Goal: Obtain resource: Obtain resource

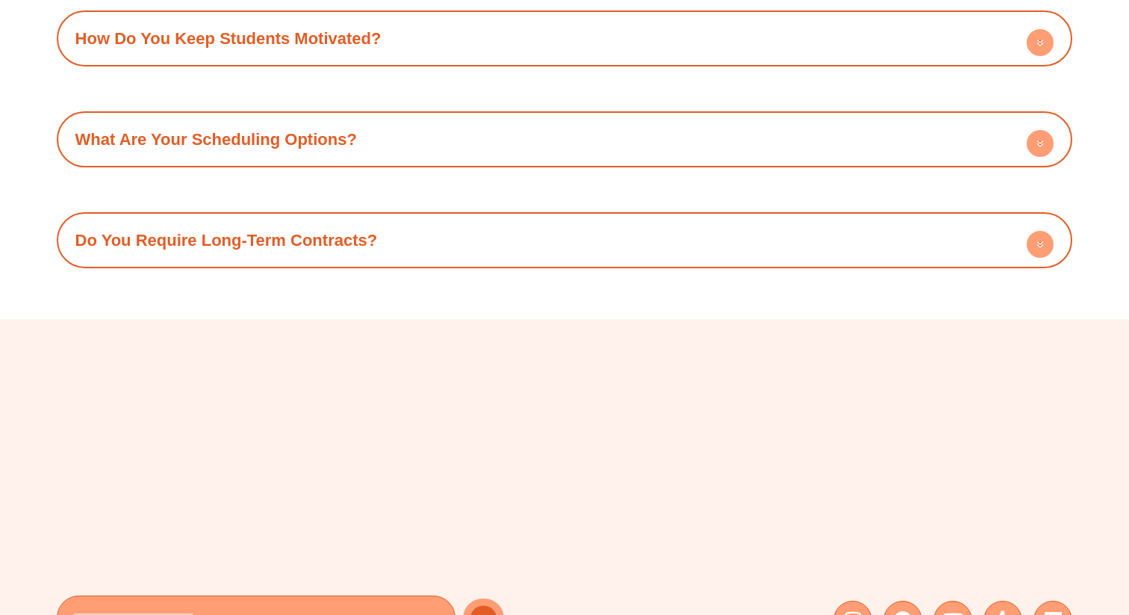
scroll to position [6464, 0]
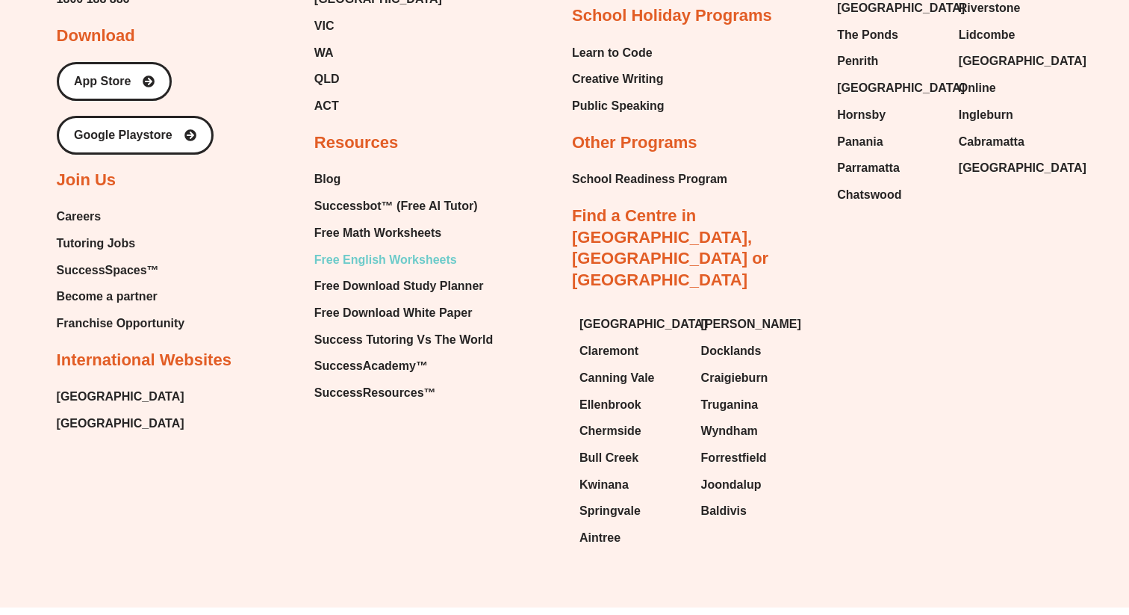
click at [355, 249] on span "Free English Worksheets" at bounding box center [385, 260] width 143 height 22
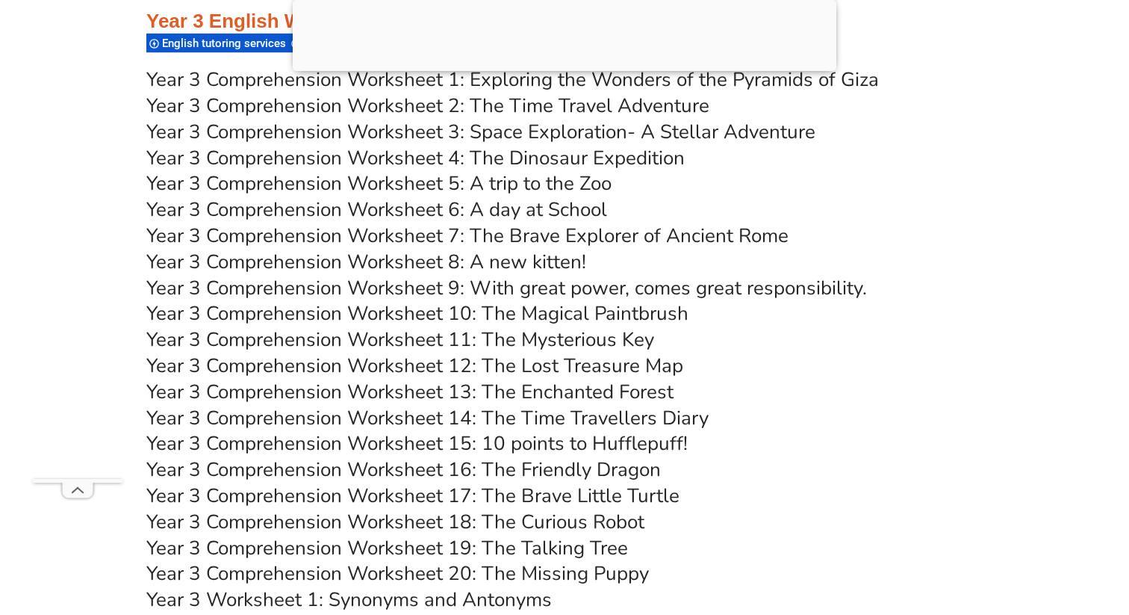
scroll to position [4797, 0]
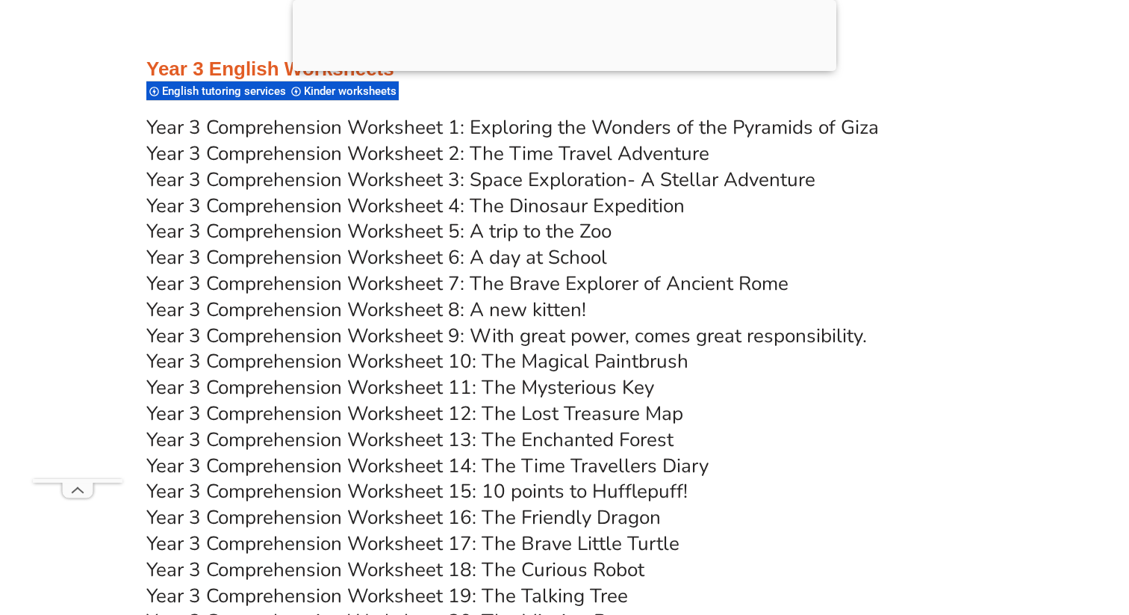
click at [403, 261] on link "Year 3 Comprehension Worksheet 6: A day at School" at bounding box center [376, 257] width 461 height 26
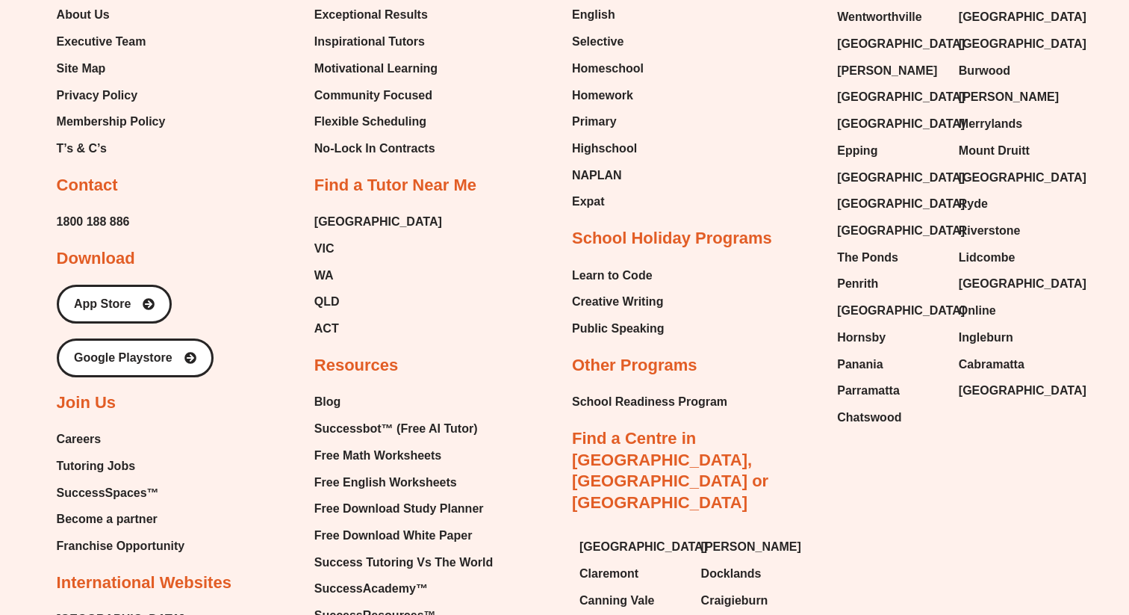
scroll to position [6464, 0]
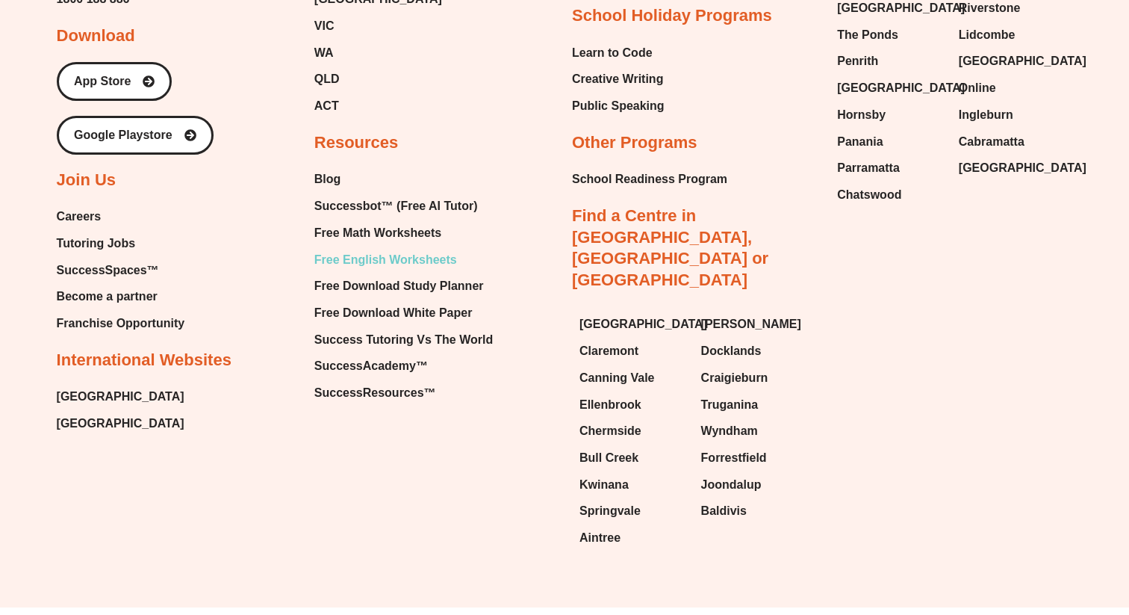
click at [350, 249] on span "Free English Worksheets" at bounding box center [385, 260] width 143 height 22
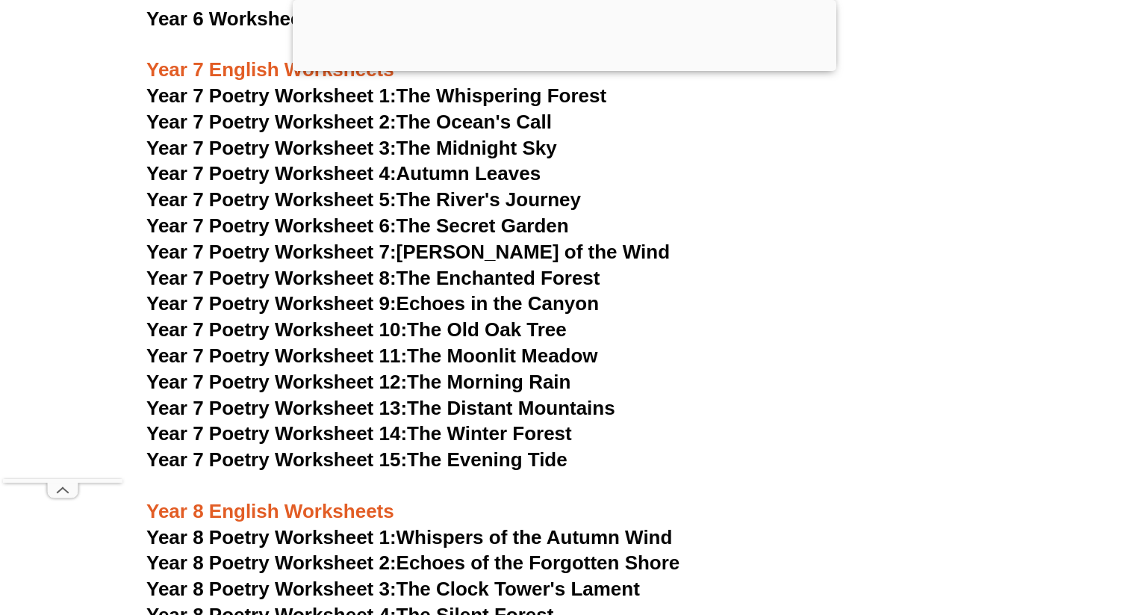
scroll to position [9169, 0]
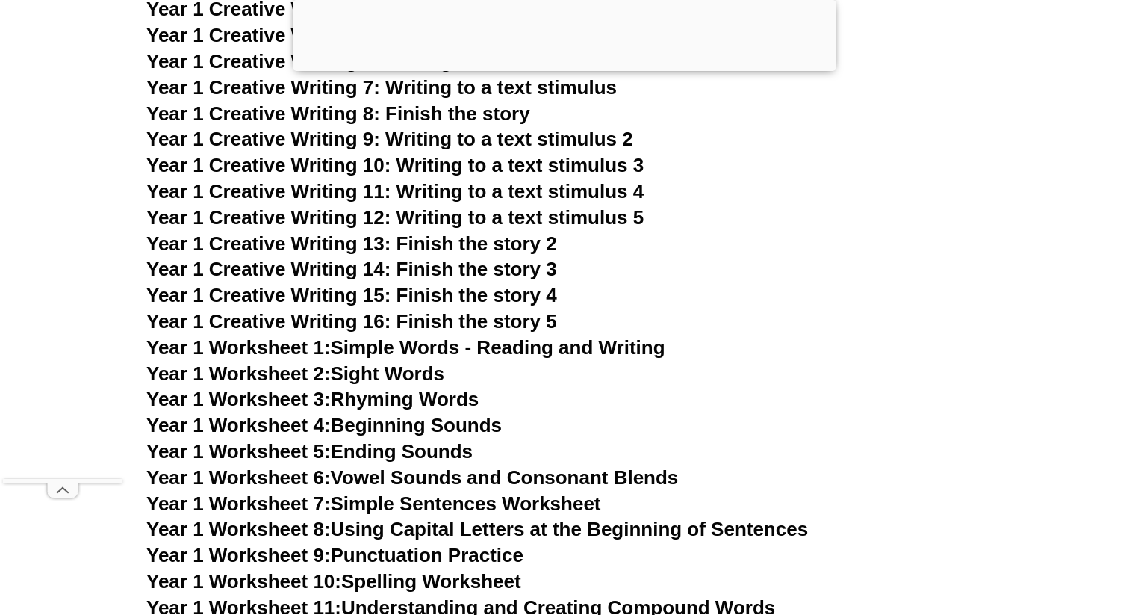
scroll to position [2665, 0]
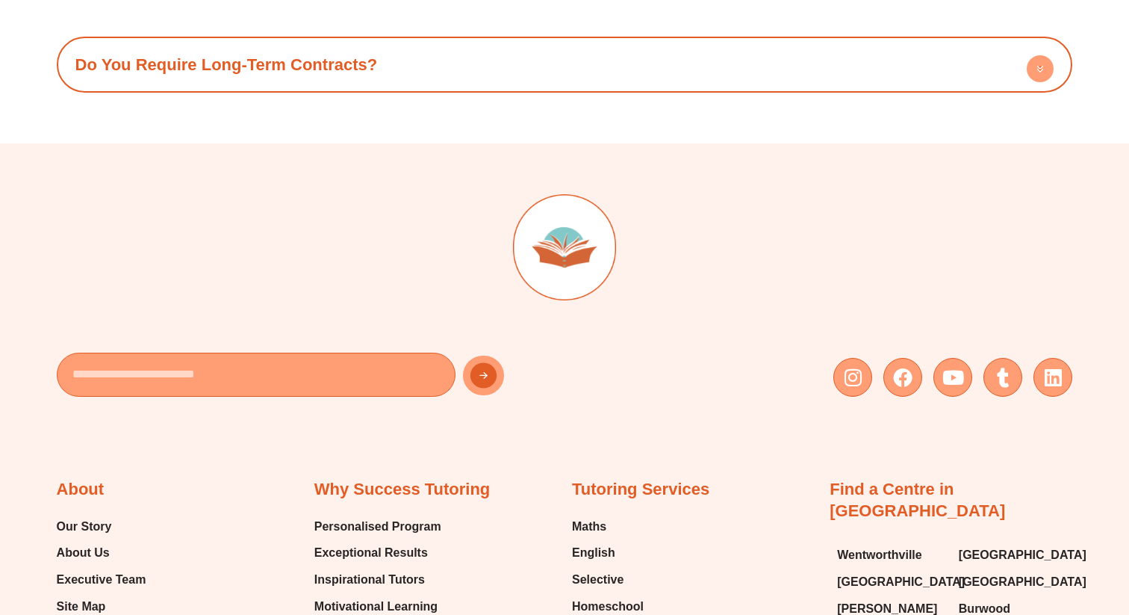
scroll to position [6464, 0]
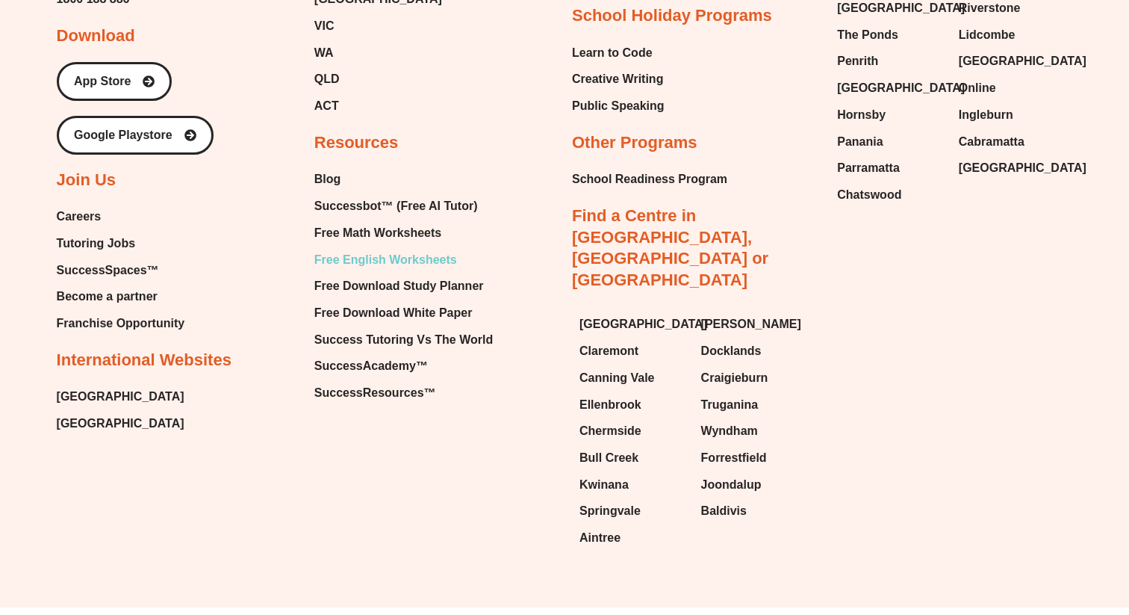
click at [376, 249] on span "Free English Worksheets" at bounding box center [385, 260] width 143 height 22
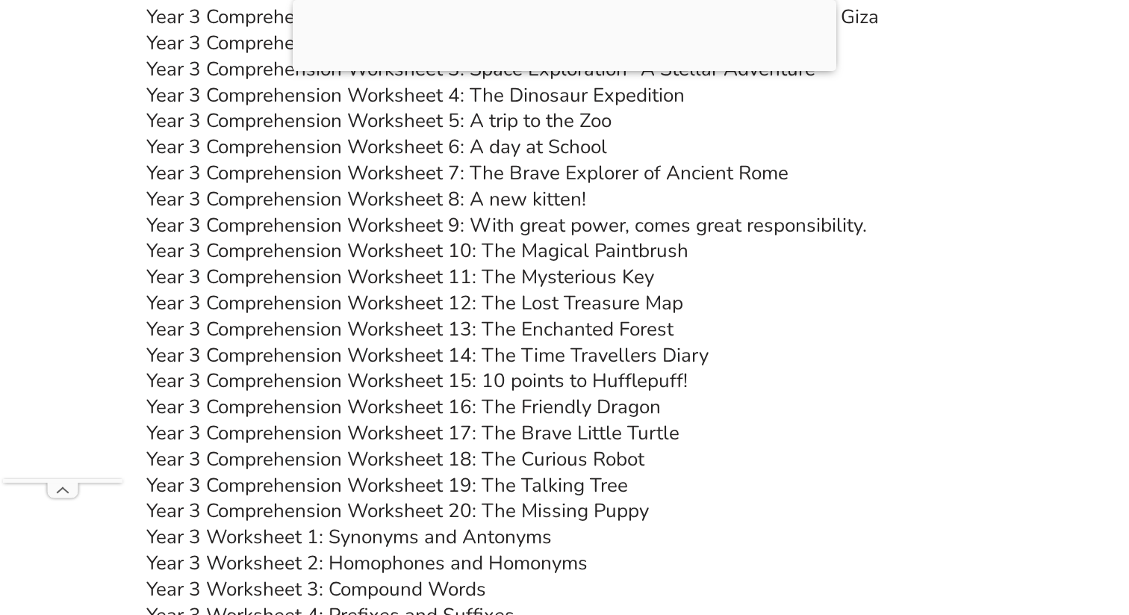
scroll to position [4687, 0]
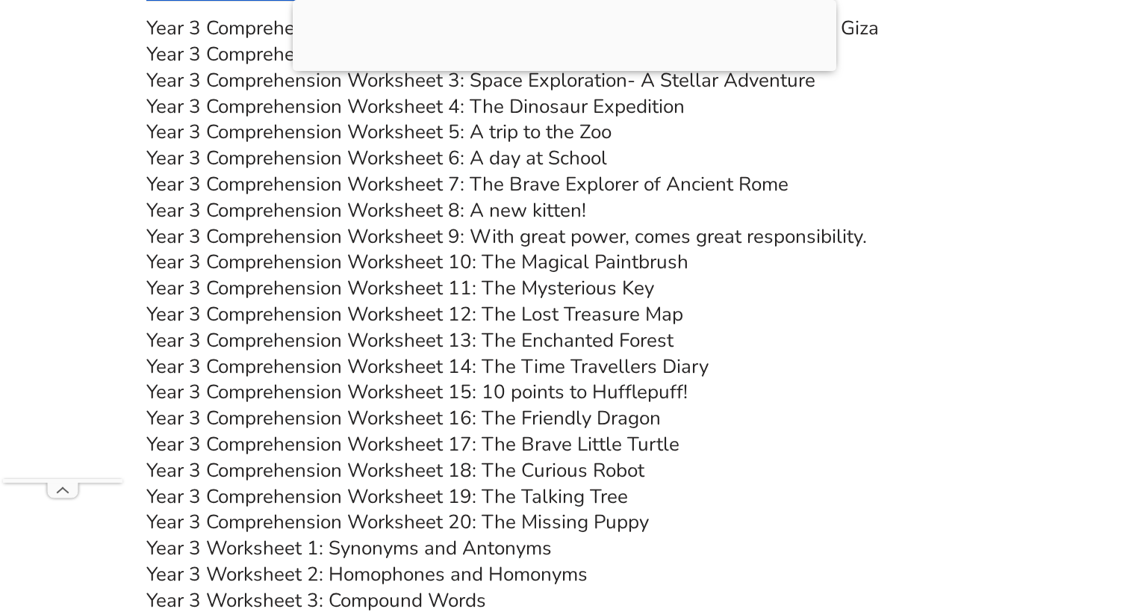
click at [486, 240] on link "Year 3 Comprehension Worksheet 9: With great power, comes great responsibility." at bounding box center [506, 236] width 721 height 26
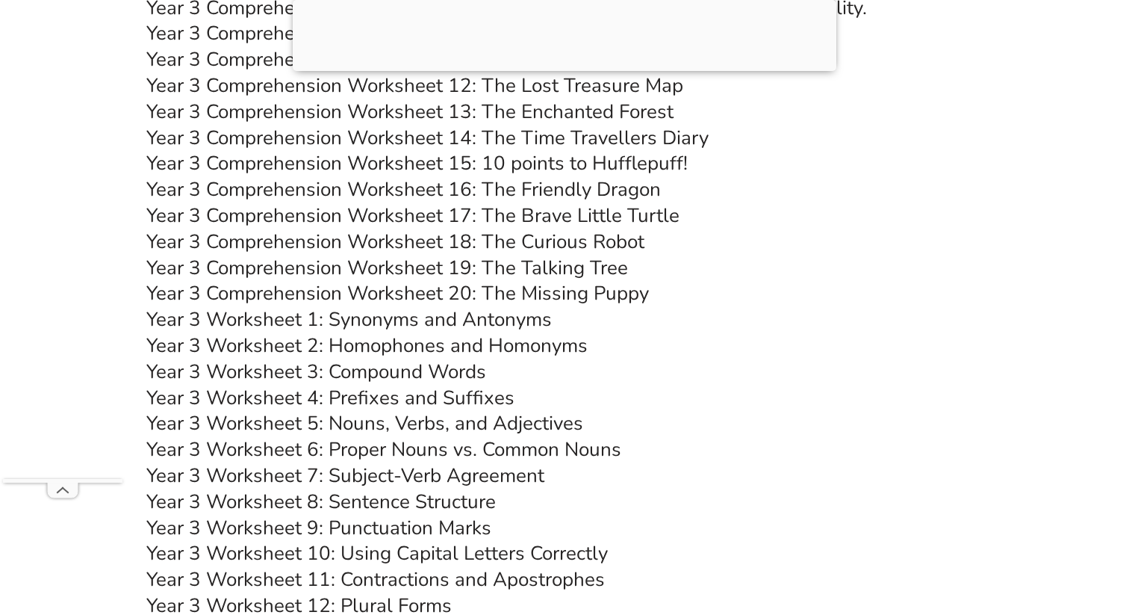
scroll to position [5302, 0]
